Goal: Information Seeking & Learning: Learn about a topic

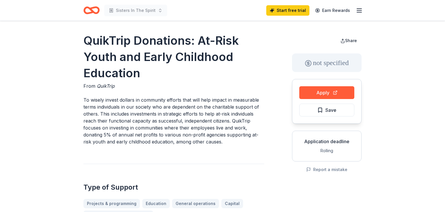
scroll to position [37, 0]
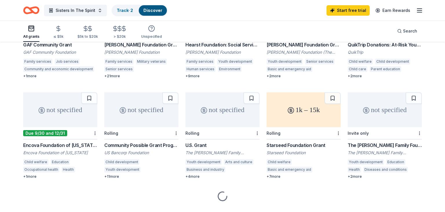
scroll to position [112, 0]
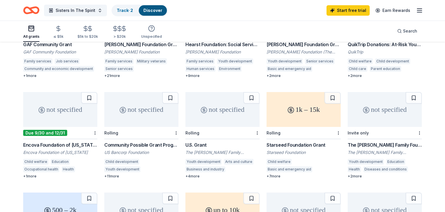
click at [78, 109] on div "not specified" at bounding box center [60, 109] width 74 height 35
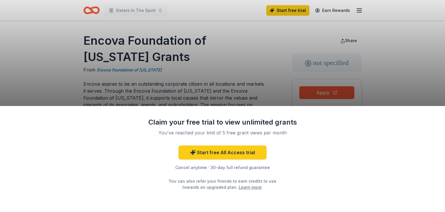
click at [272, 45] on div "Claim your free trial to view unlimited grants You've reached your limit of 5 f…" at bounding box center [222, 106] width 445 height 212
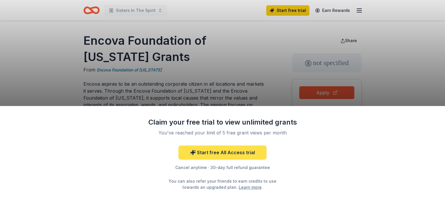
click at [232, 151] on link "Start free All Access trial" at bounding box center [223, 152] width 88 height 14
